Goal: Task Accomplishment & Management: Manage account settings

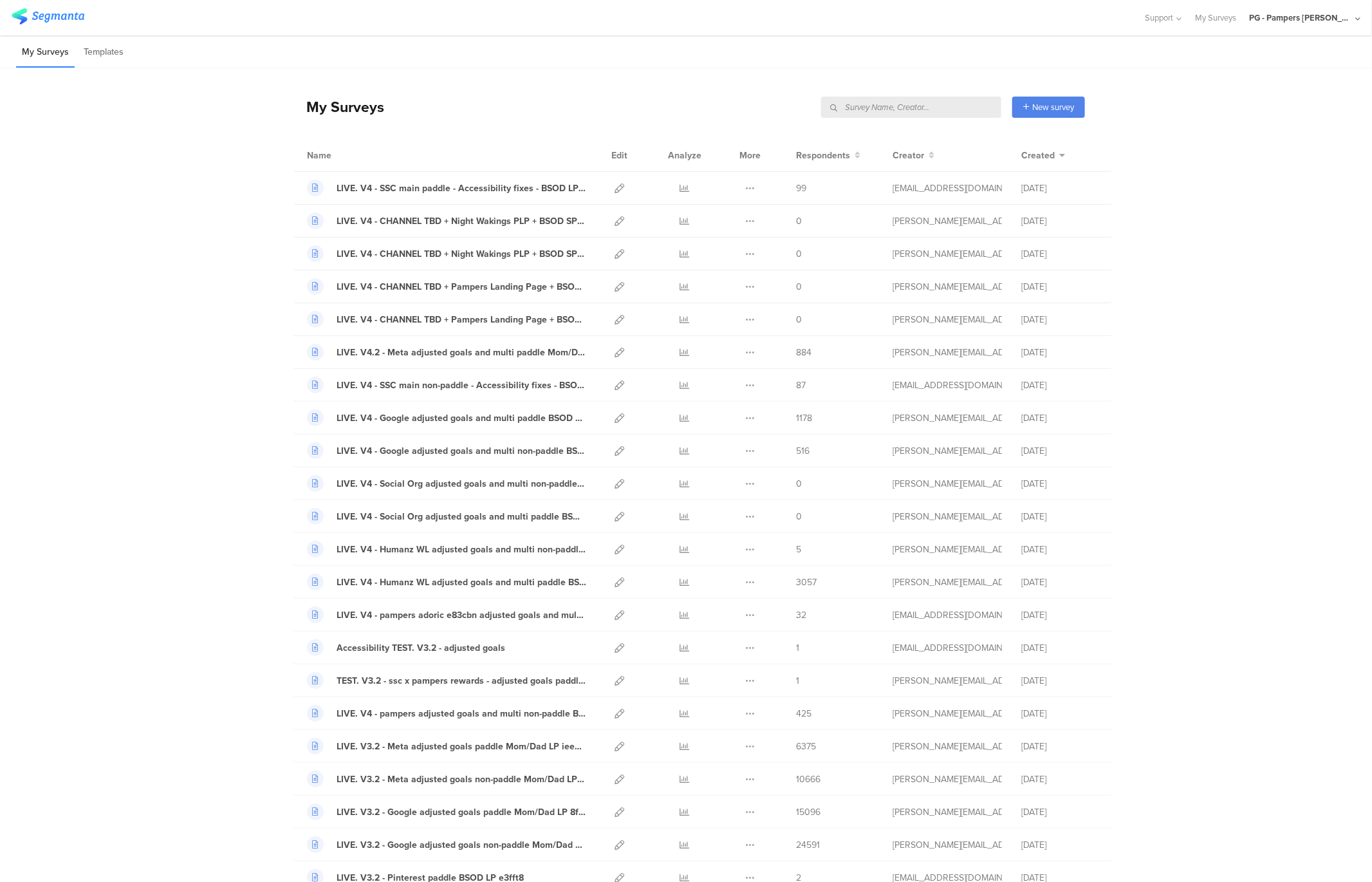
click at [1285, 17] on div "PG - Pampers Lumi Janrain" at bounding box center [1301, 17] width 103 height 12
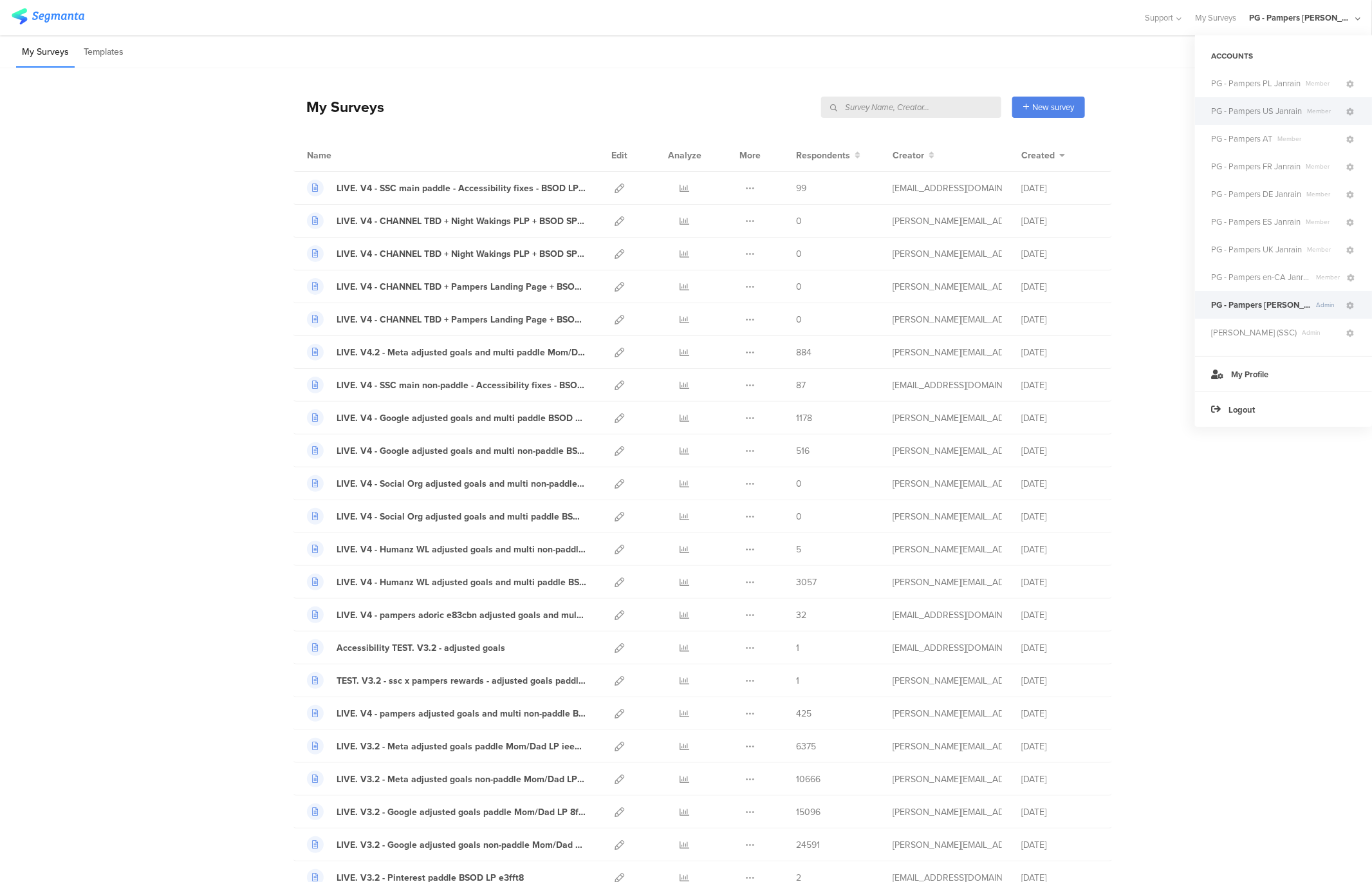
click at [1270, 107] on span "PG - Pampers US Janrain" at bounding box center [1257, 111] width 91 height 12
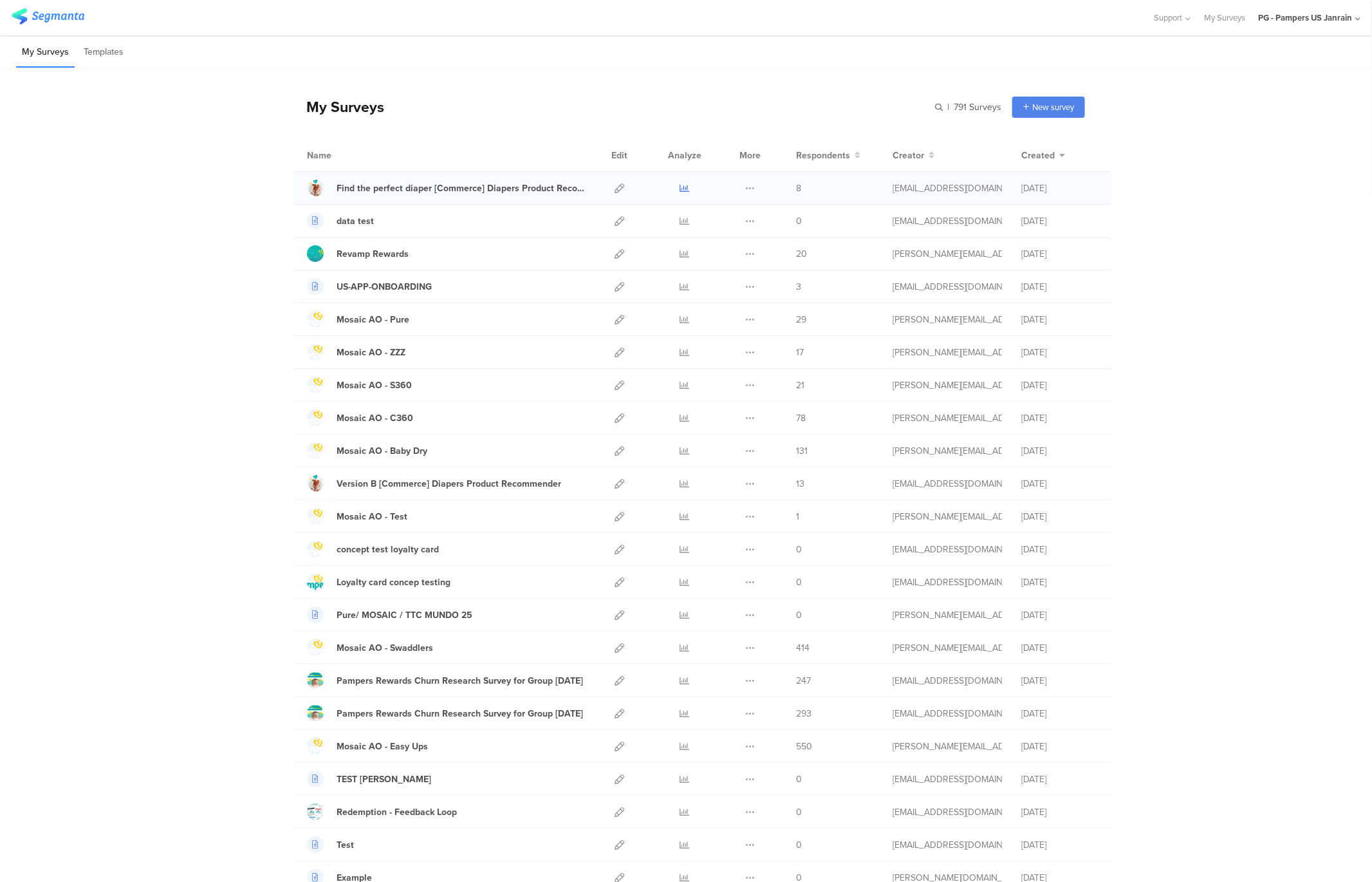
click at [685, 188] on icon at bounding box center [685, 188] width 9 height 9
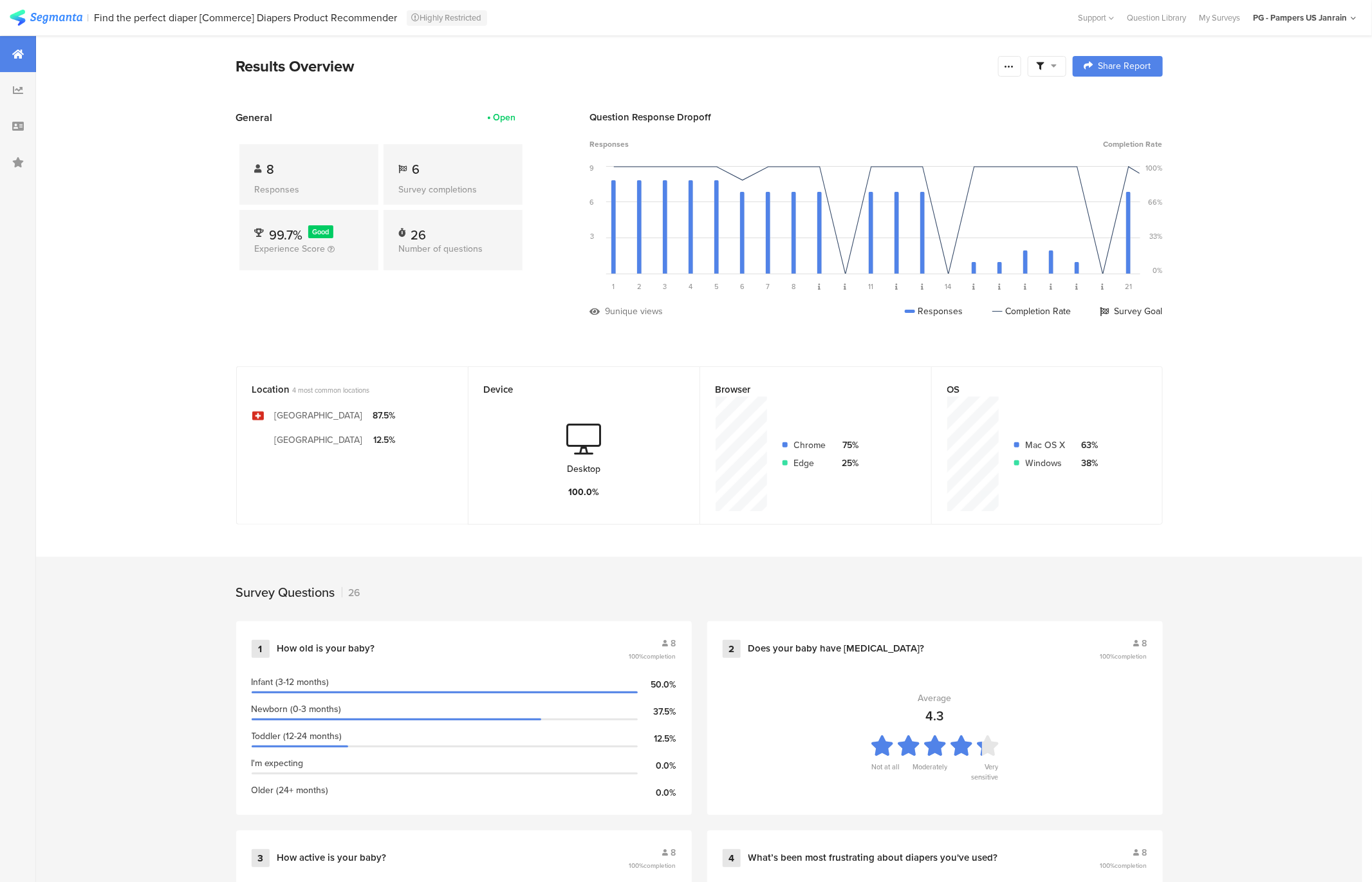
click at [1046, 67] on span at bounding box center [1047, 66] width 21 height 11
click at [765, 77] on div "Results Overview" at bounding box center [614, 66] width 755 height 23
click at [17, 86] on icon at bounding box center [17, 89] width 10 height 10
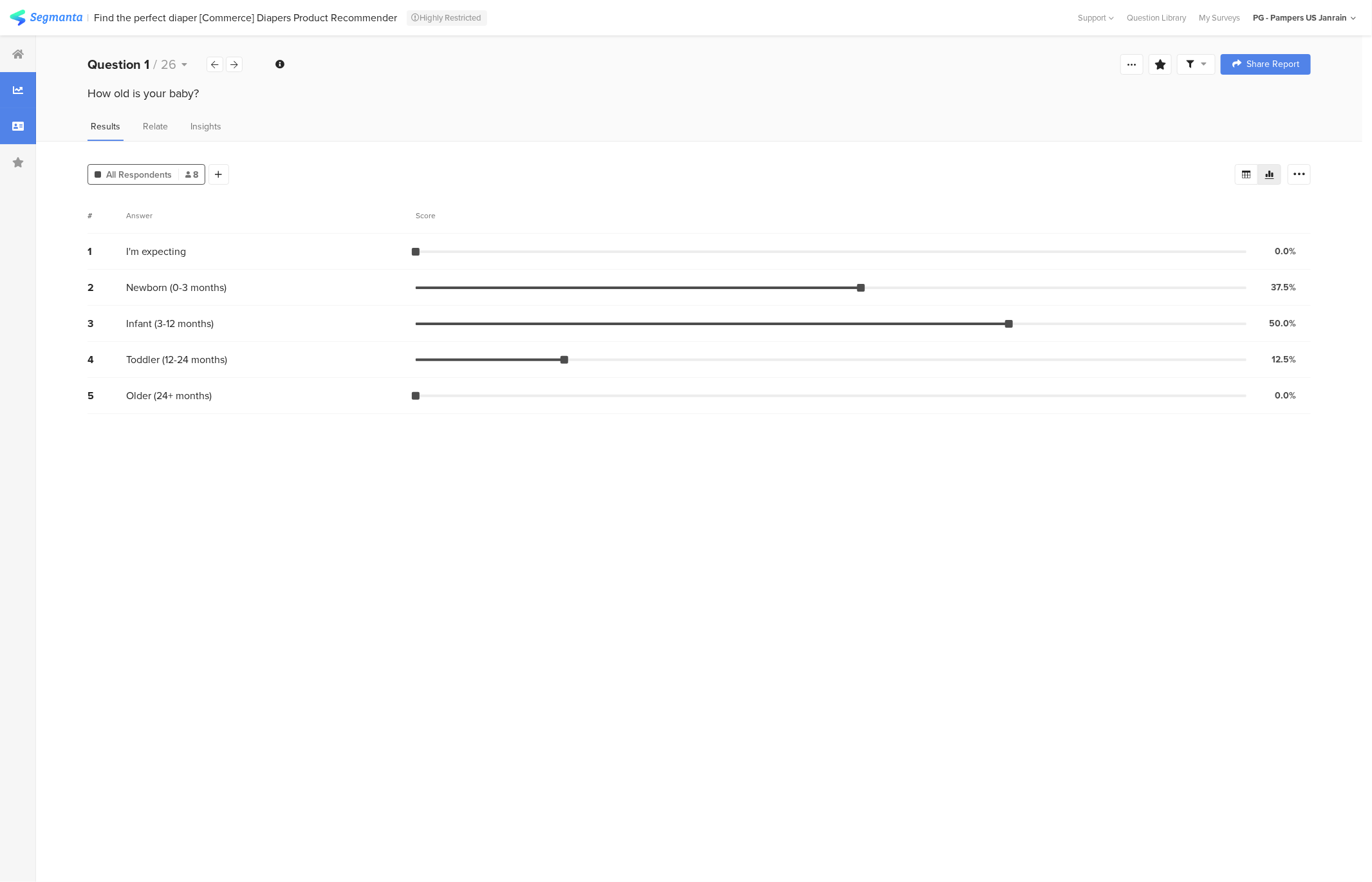
click at [23, 132] on div at bounding box center [18, 126] width 36 height 36
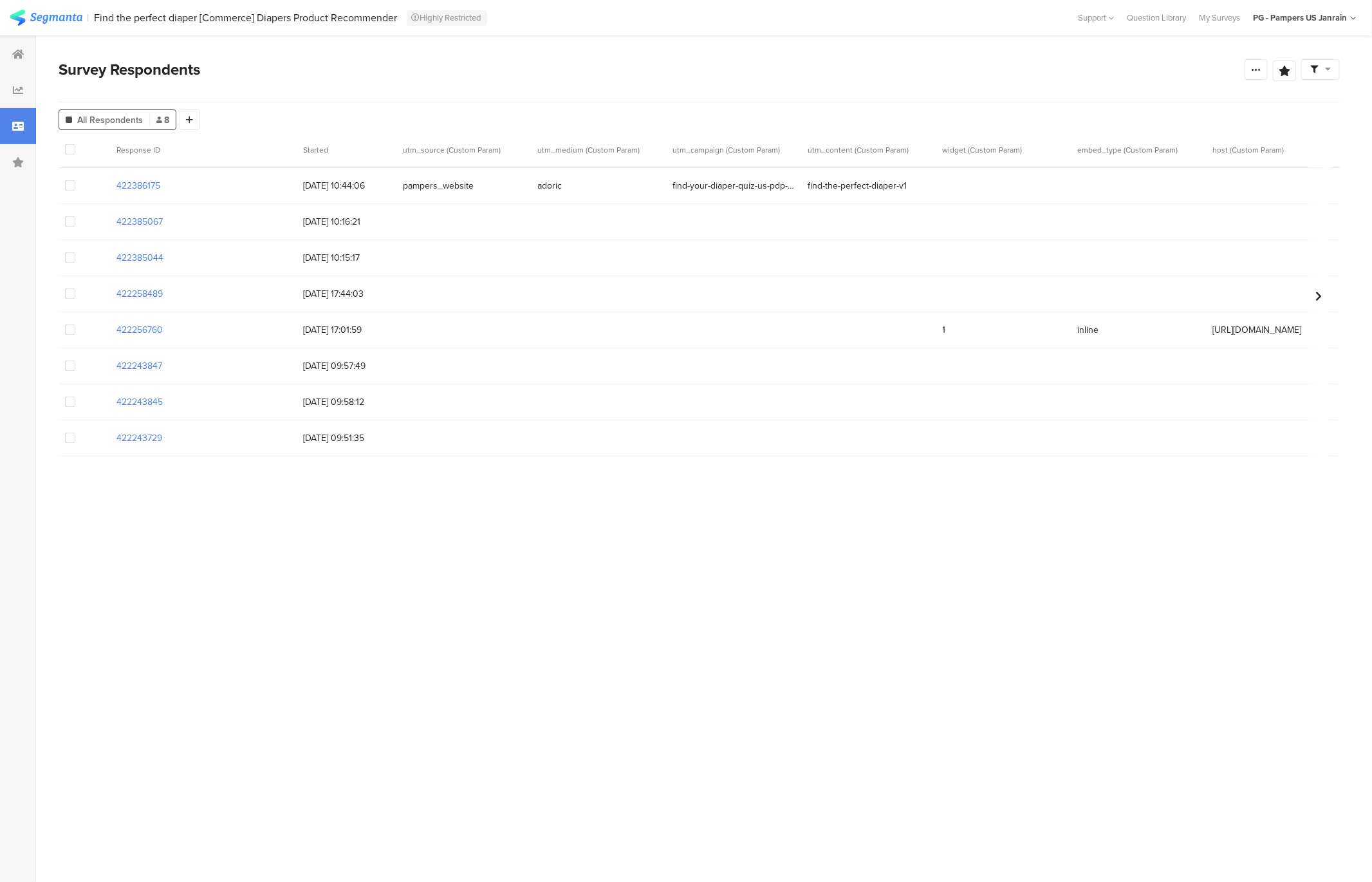
click at [75, 224] on span at bounding box center [69, 221] width 10 height 10
click at [75, 216] on input "checkbox" at bounding box center [75, 216] width 0 height 0
click at [70, 258] on span at bounding box center [69, 257] width 10 height 10
click at [75, 252] on input "checkbox" at bounding box center [75, 252] width 0 height 0
click at [71, 290] on span at bounding box center [69, 293] width 10 height 10
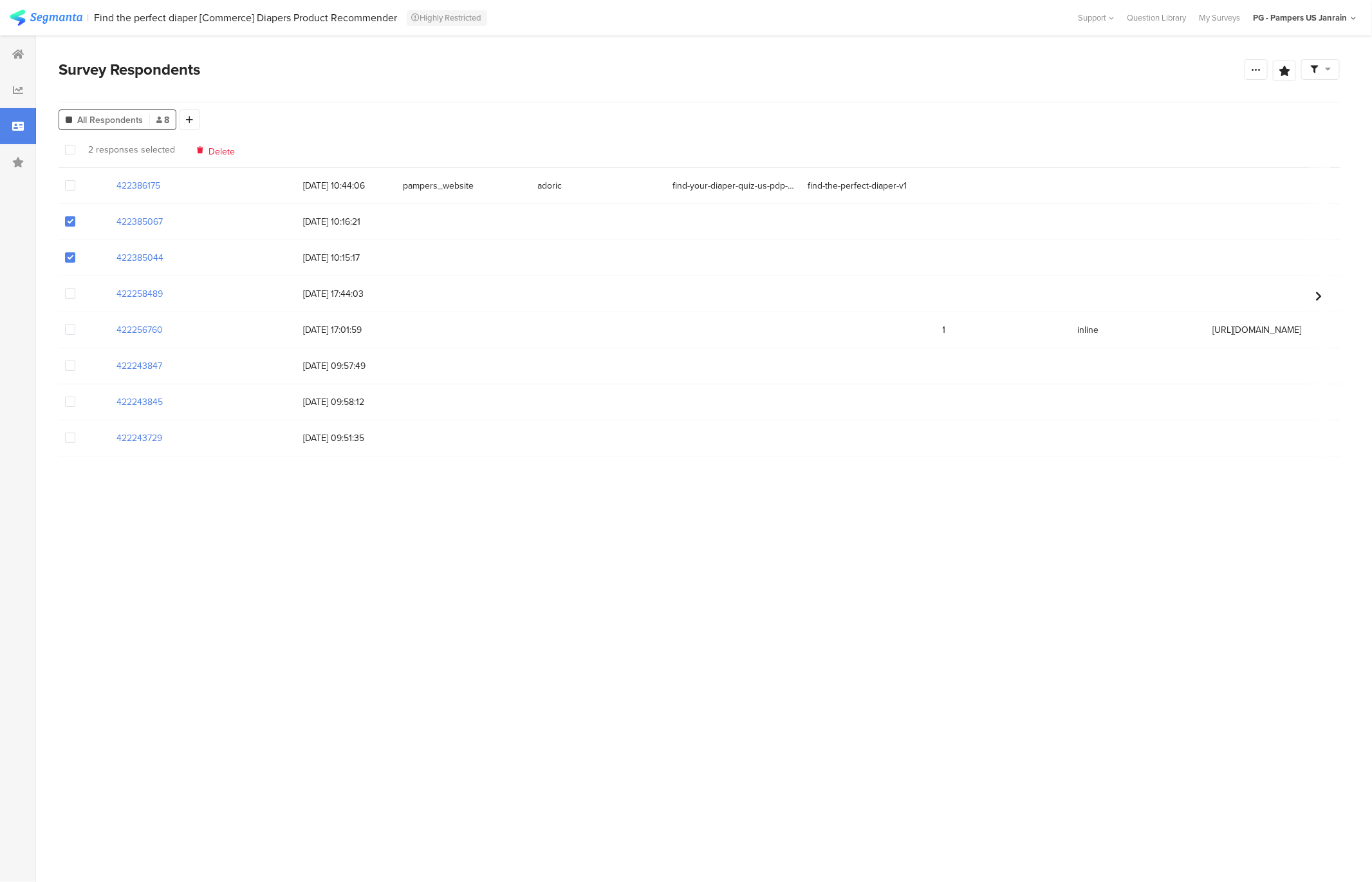
click at [75, 288] on input "checkbox" at bounding box center [75, 288] width 0 height 0
click at [70, 320] on div at bounding box center [84, 330] width 51 height 35
click at [70, 333] on span at bounding box center [69, 329] width 10 height 10
click at [75, 324] on input "checkbox" at bounding box center [75, 324] width 0 height 0
click at [68, 369] on span at bounding box center [69, 365] width 10 height 10
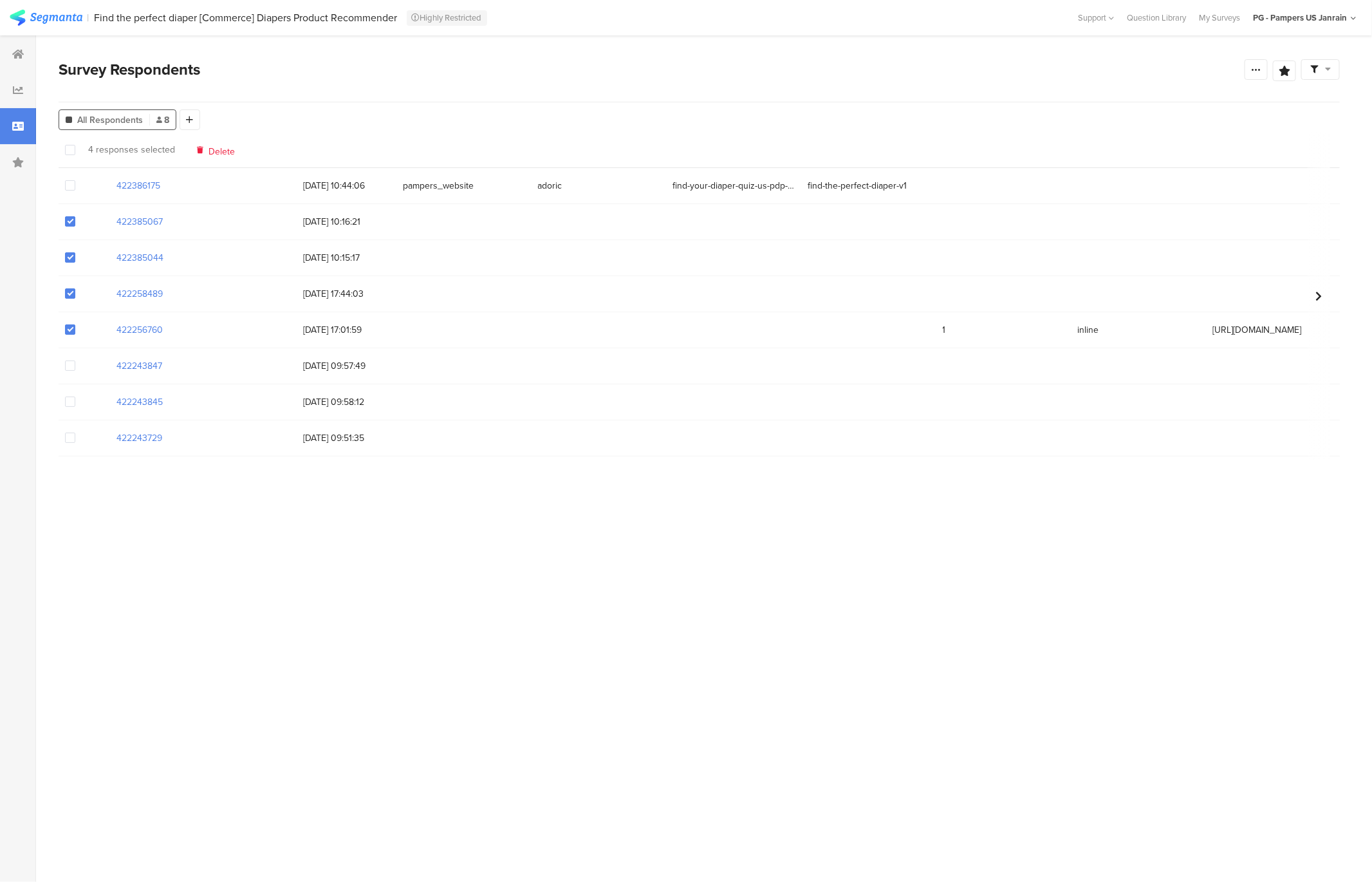
click at [75, 361] on input "checkbox" at bounding box center [75, 361] width 0 height 0
click at [68, 401] on span at bounding box center [69, 401] width 10 height 10
click at [75, 397] on input "checkbox" at bounding box center [75, 397] width 0 height 0
click at [69, 441] on span at bounding box center [69, 437] width 10 height 10
click at [75, 433] on input "checkbox" at bounding box center [75, 433] width 0 height 0
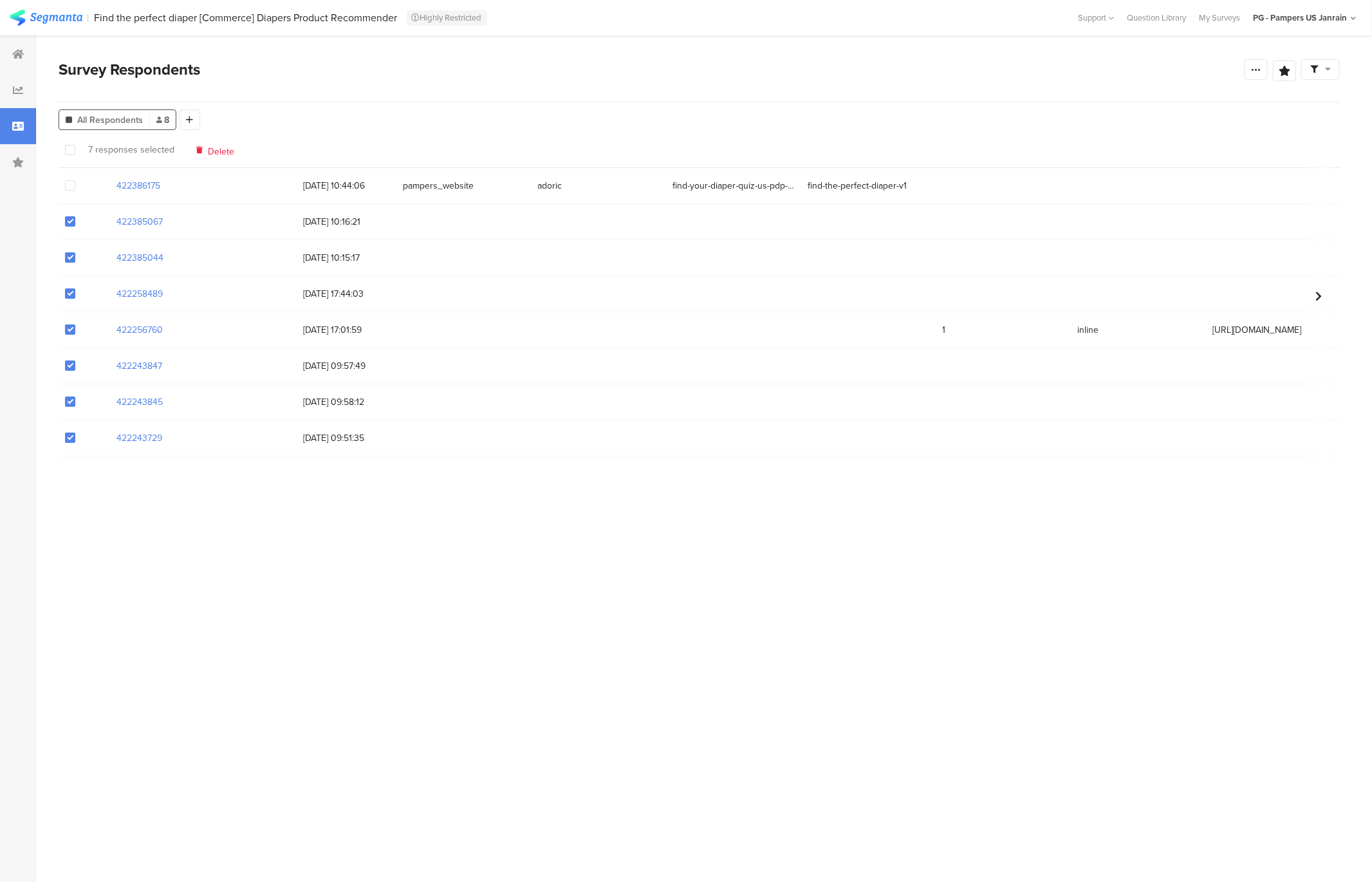
click at [208, 152] on span "Delete" at bounding box center [222, 150] width 27 height 9
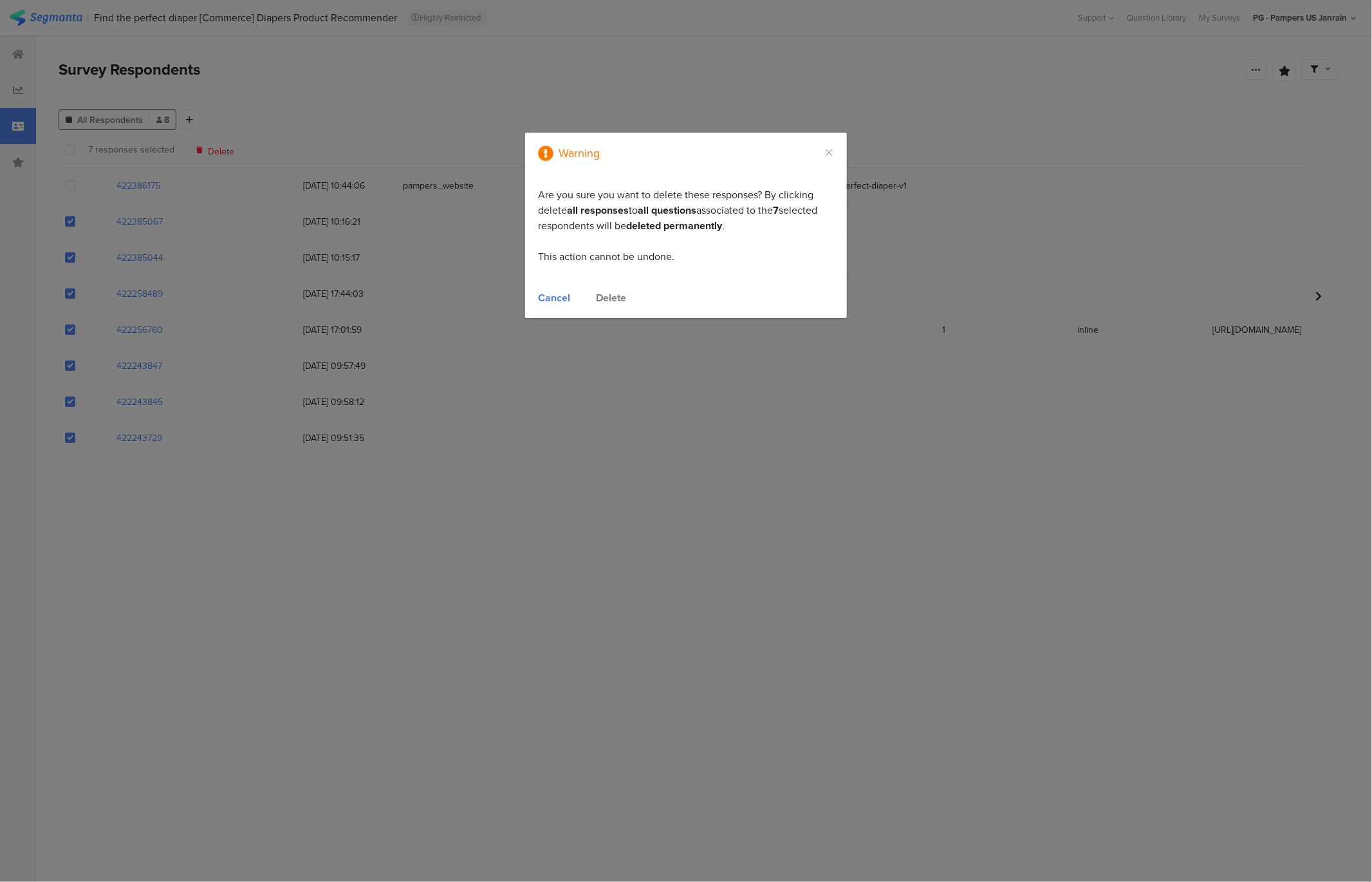
click at [551, 304] on div "Cancel" at bounding box center [554, 298] width 32 height 15
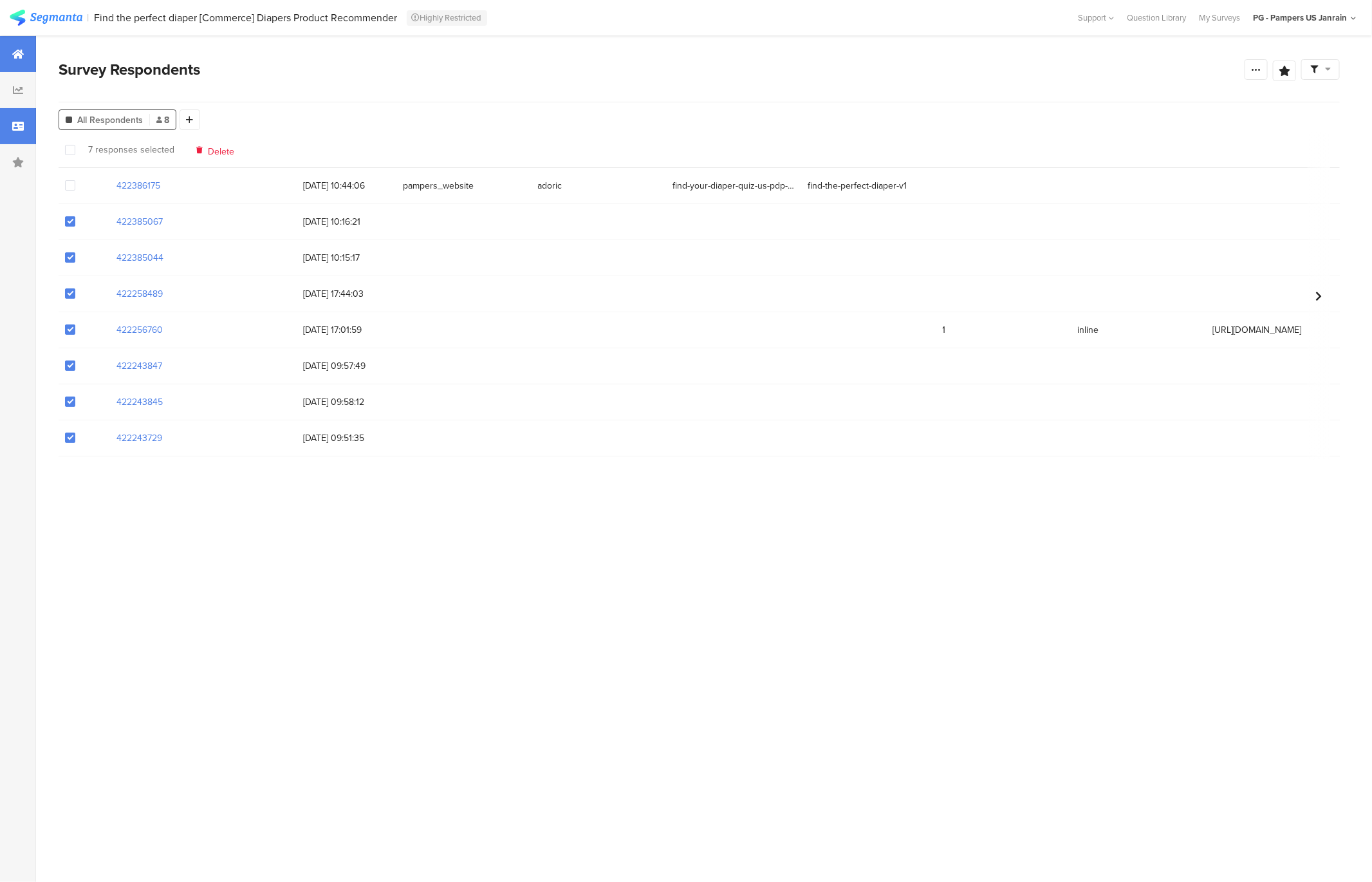
click at [19, 40] on div at bounding box center [18, 54] width 36 height 36
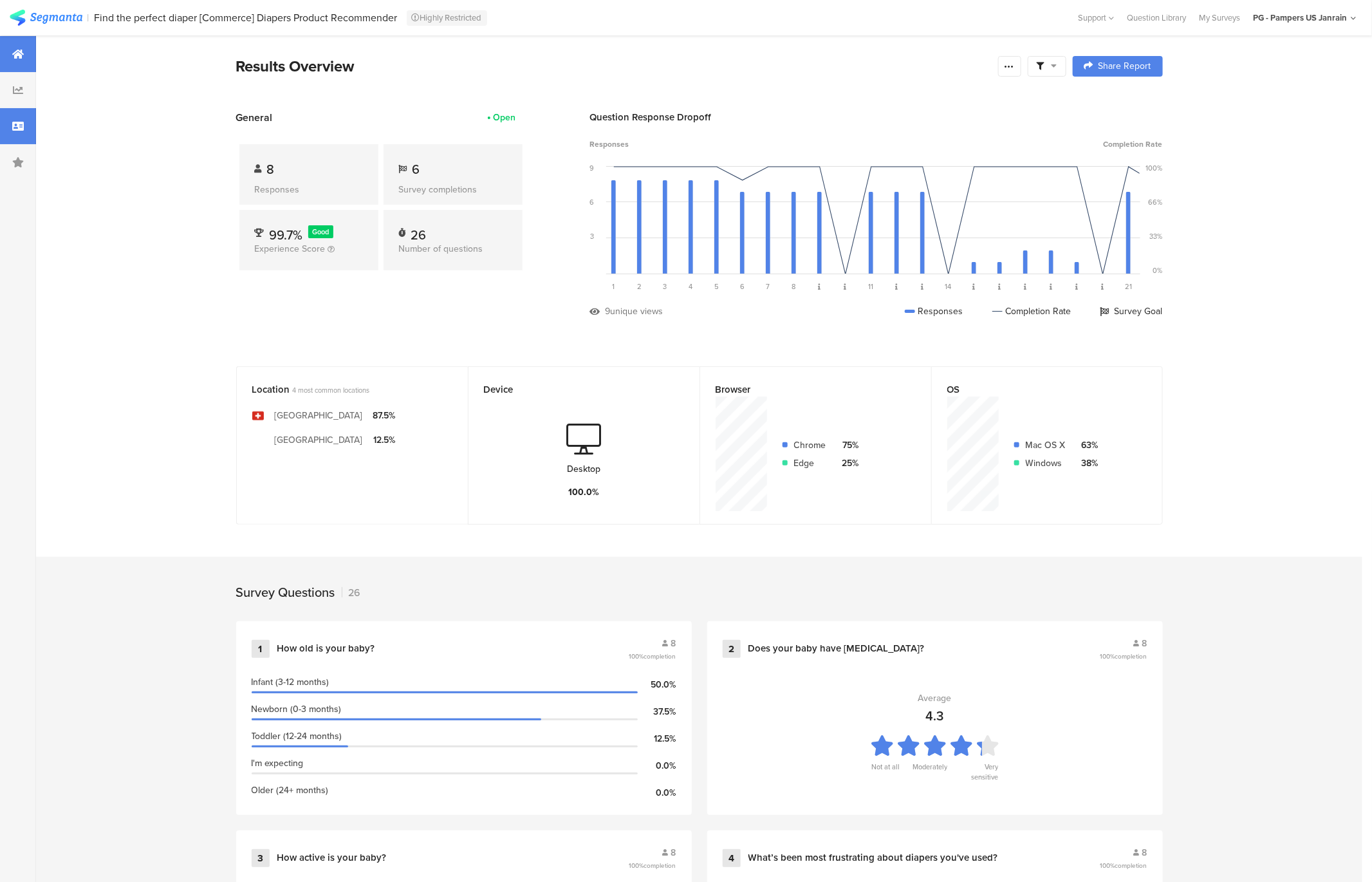
click at [25, 126] on div at bounding box center [18, 126] width 36 height 36
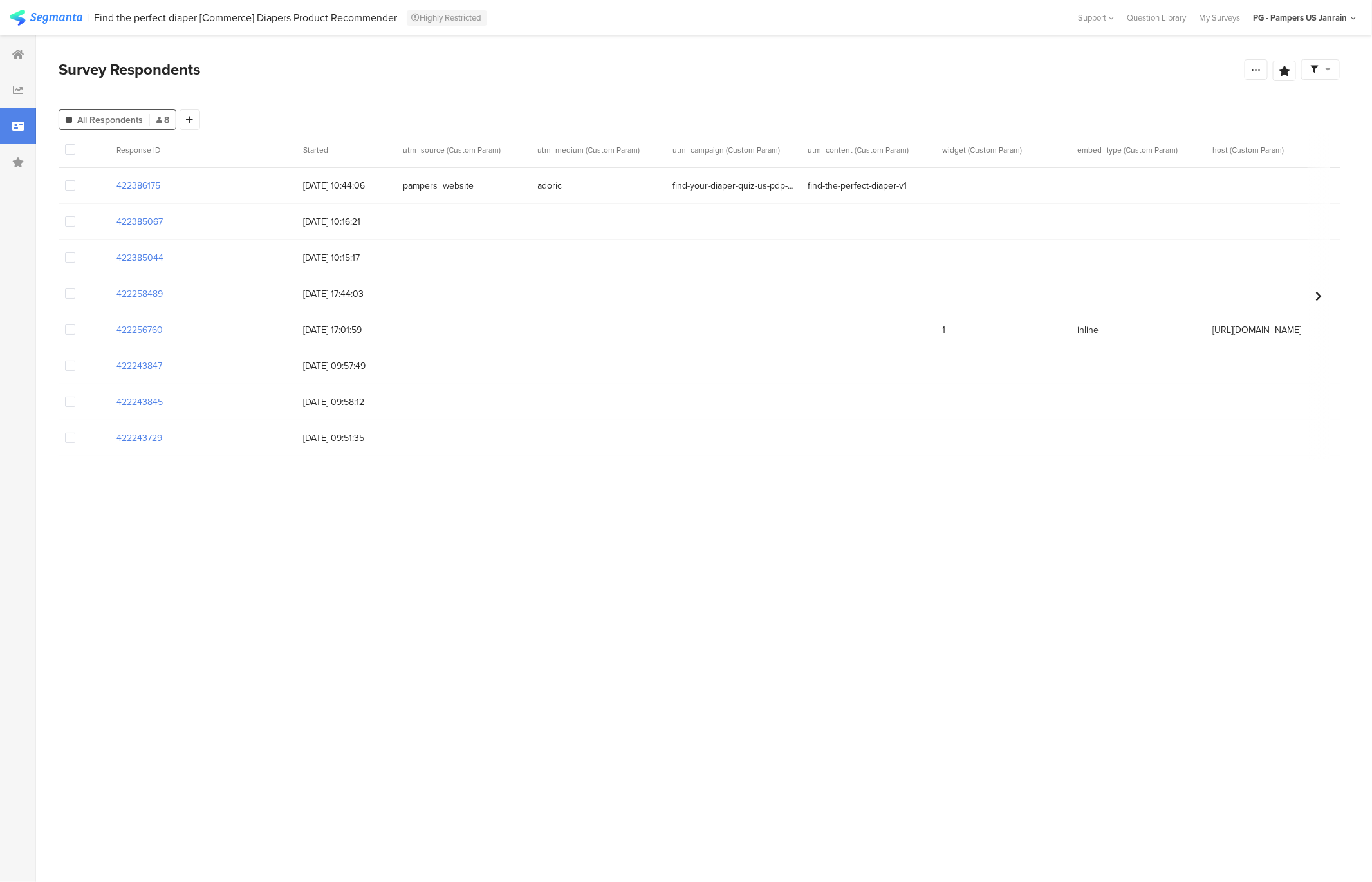
click at [69, 154] on span at bounding box center [69, 149] width 10 height 10
click at [75, 144] on input "checkbox" at bounding box center [75, 144] width 0 height 0
click at [69, 187] on span at bounding box center [69, 185] width 10 height 10
click at [75, 180] on input "checkbox" at bounding box center [75, 180] width 0 height 0
click at [205, 144] on section "Warning Cancel Delete 7 responses selected Delete" at bounding box center [699, 150] width 1281 height 36
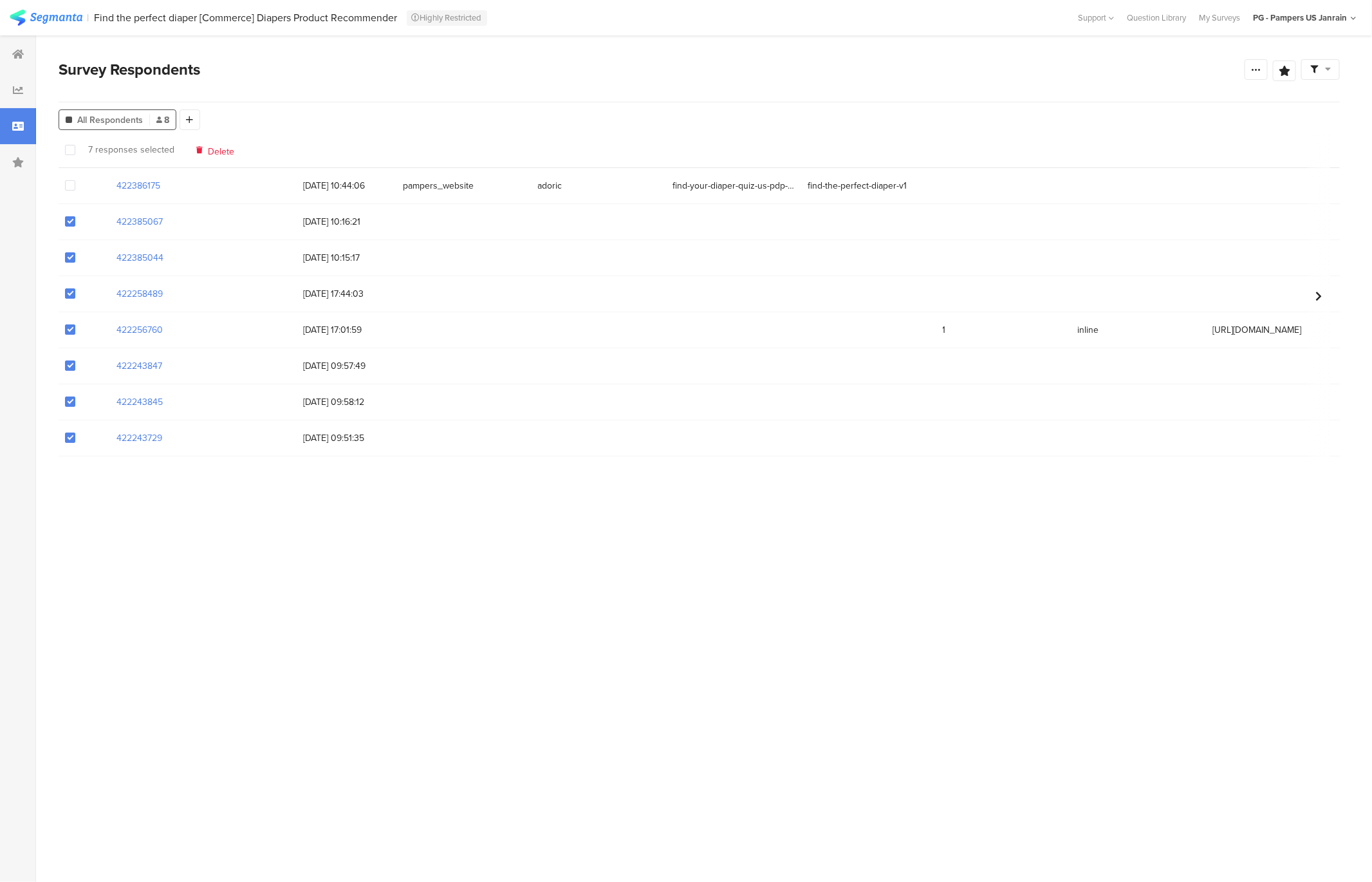
click at [209, 154] on span "Delete" at bounding box center [222, 150] width 27 height 9
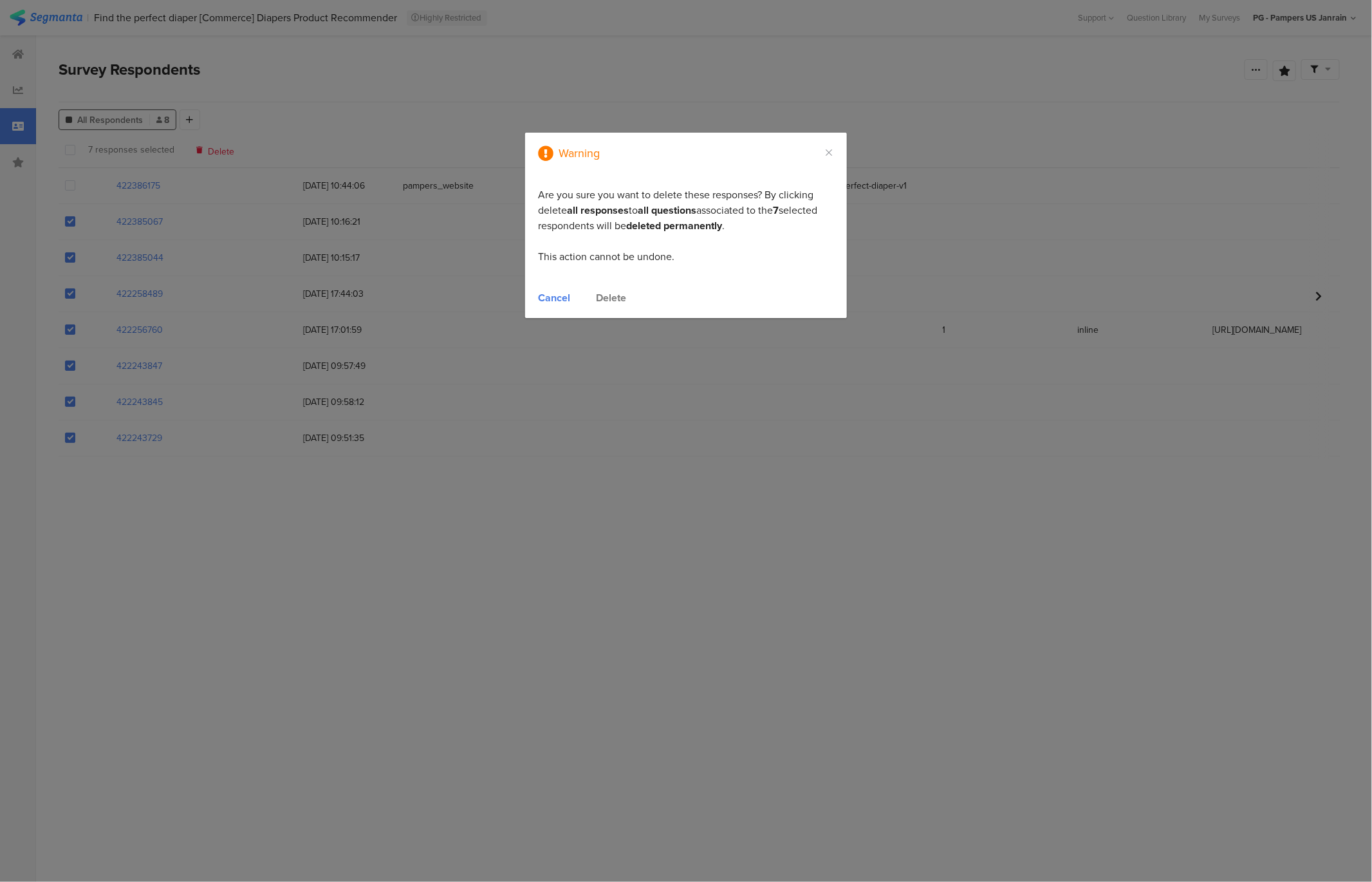
click at [603, 299] on div "Delete" at bounding box center [611, 298] width 30 height 15
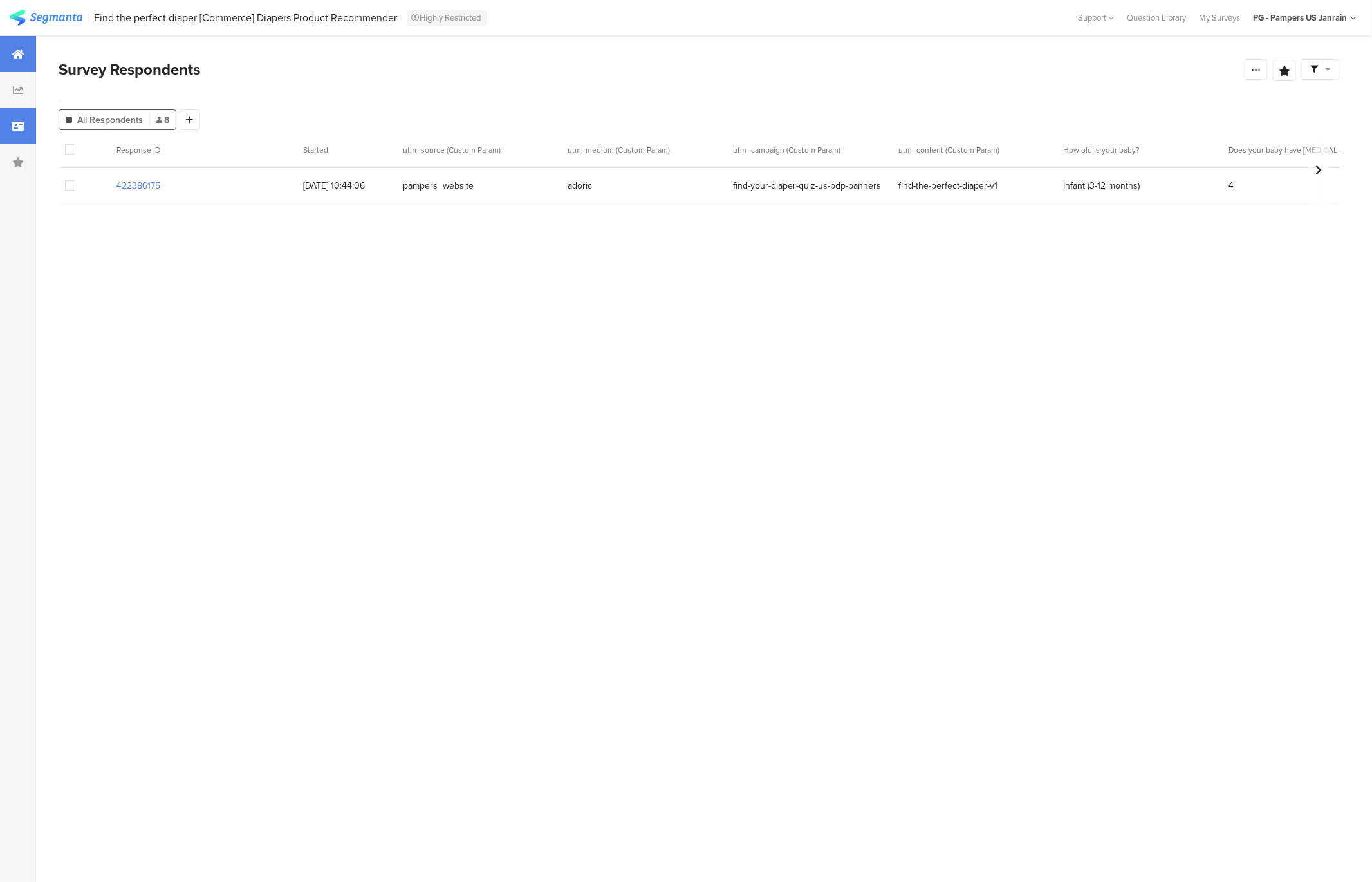
click at [23, 57] on icon at bounding box center [17, 53] width 11 height 10
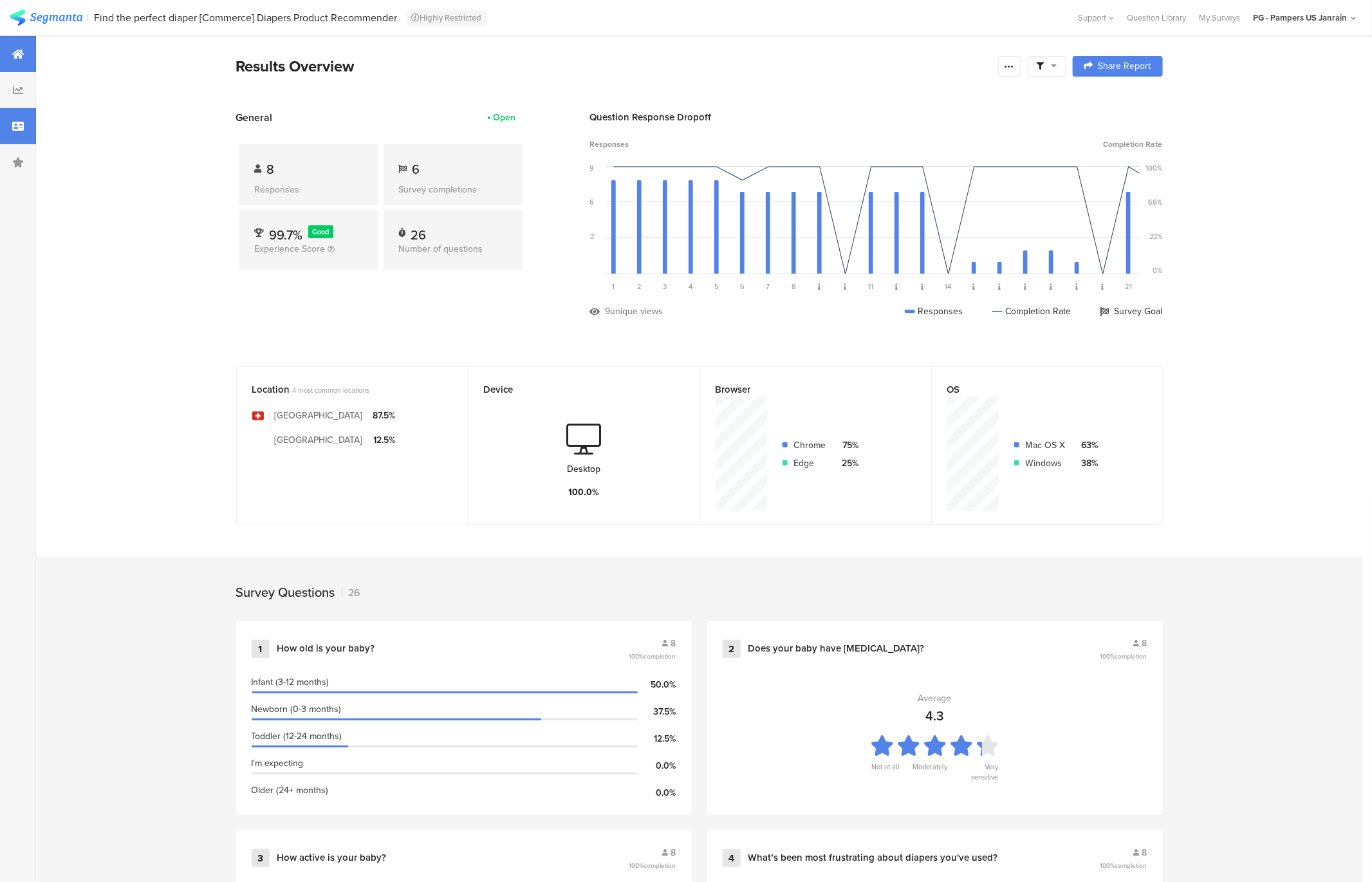
click at [19, 133] on div at bounding box center [18, 126] width 36 height 36
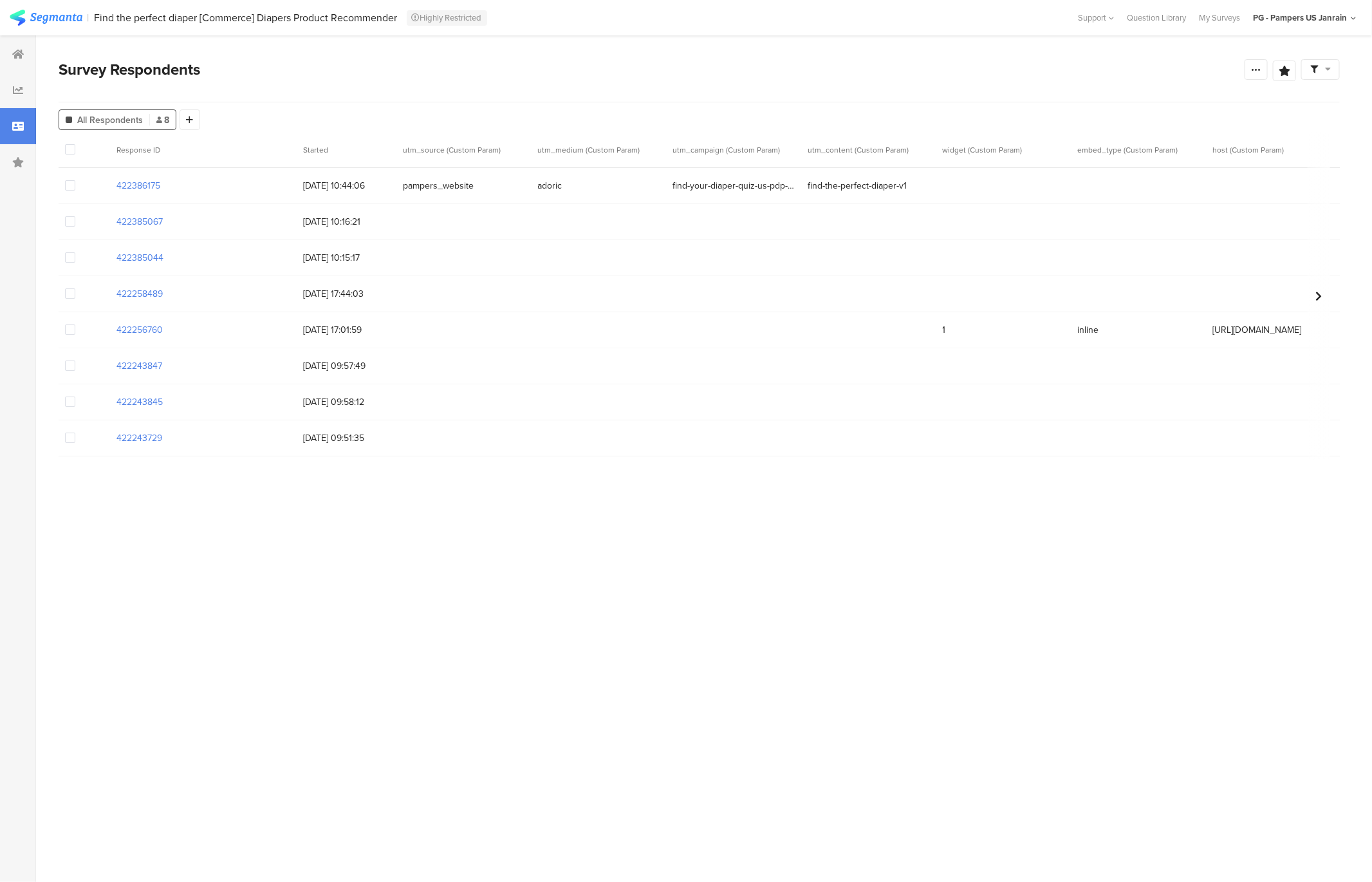
click at [68, 154] on span at bounding box center [69, 149] width 10 height 10
click at [75, 144] on input "checkbox" at bounding box center [75, 144] width 0 height 0
click at [70, 184] on span at bounding box center [69, 185] width 10 height 10
click at [75, 180] on input "checkbox" at bounding box center [75, 180] width 0 height 0
click at [216, 154] on span "Delete" at bounding box center [222, 150] width 27 height 9
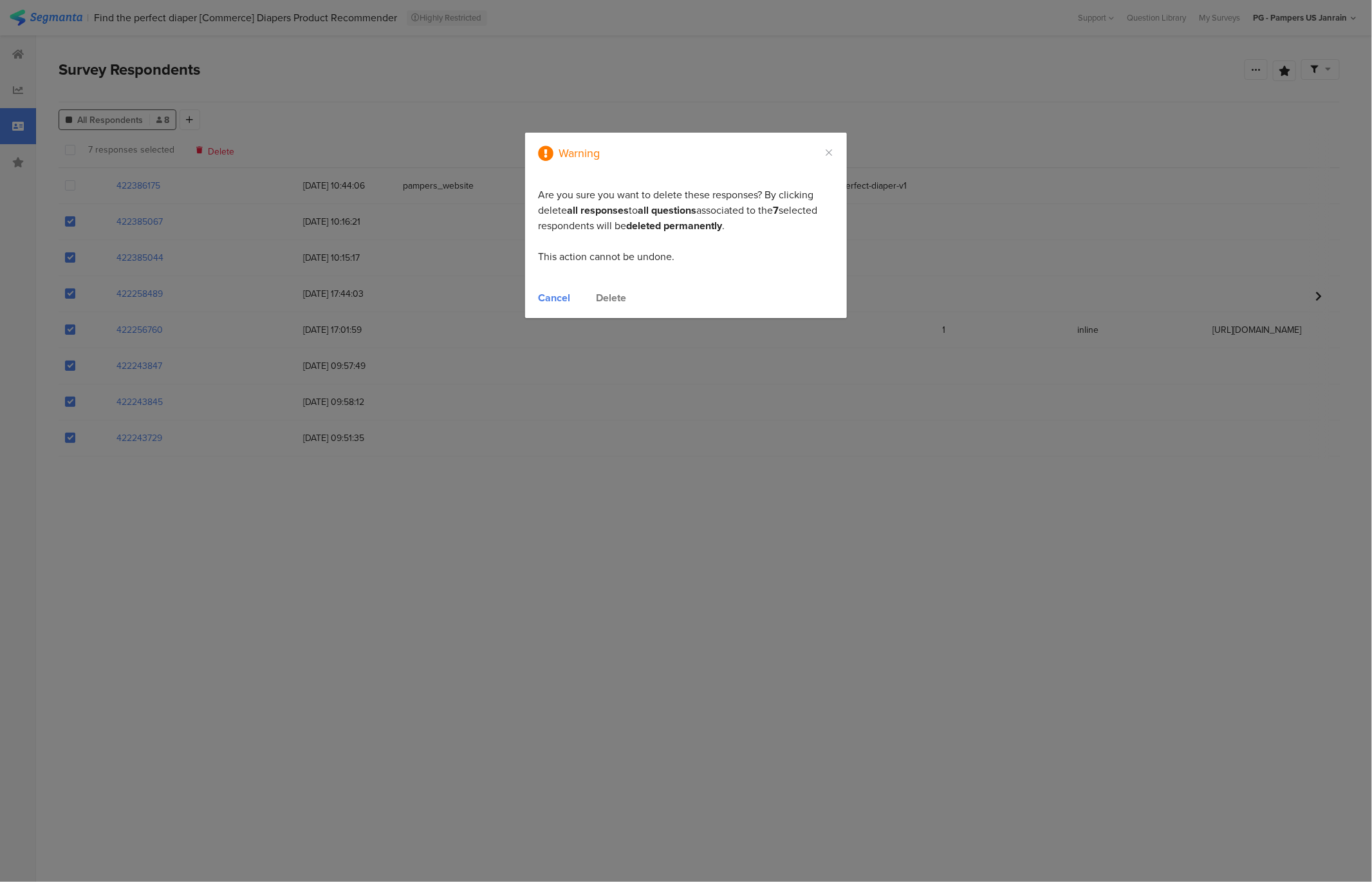
click at [611, 294] on div "Delete" at bounding box center [611, 298] width 30 height 15
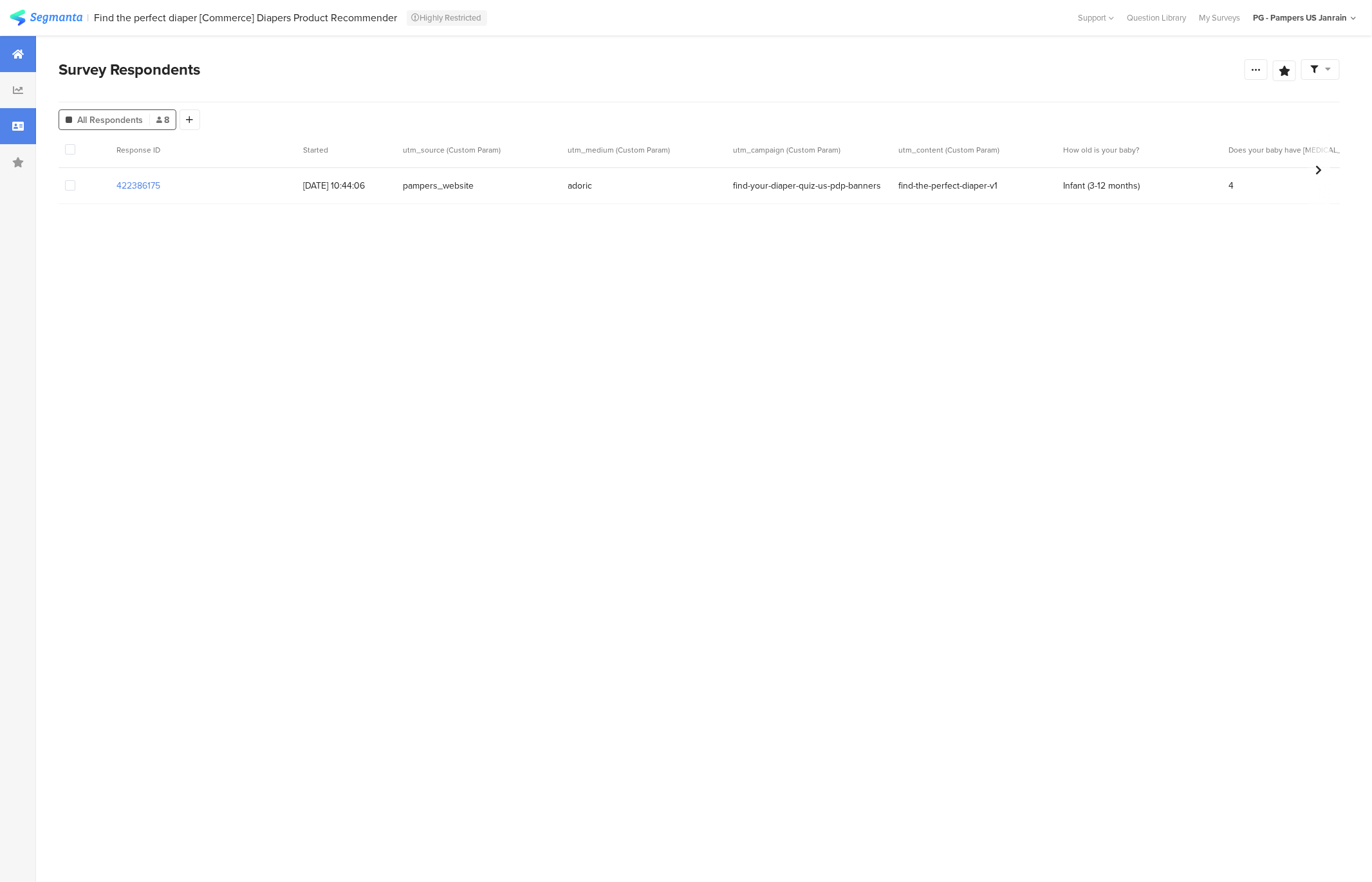
click at [20, 56] on icon at bounding box center [17, 53] width 11 height 10
